Goal: Information Seeking & Learning: Learn about a topic

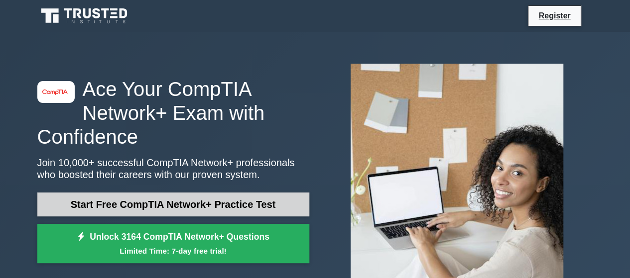
click at [213, 207] on link "Start Free CompTIA Network+ Practice Test" at bounding box center [173, 205] width 272 height 24
